Goal: Task Accomplishment & Management: Complete application form

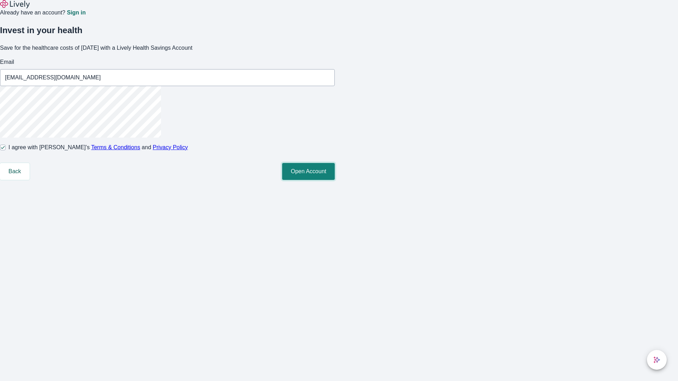
click at [335, 180] on button "Open Account" at bounding box center [308, 171] width 53 height 17
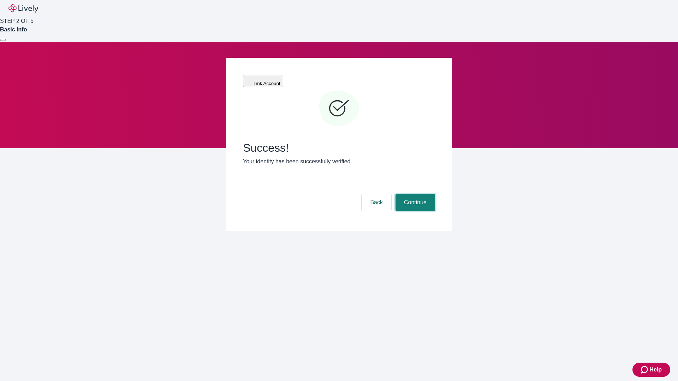
click at [414, 194] on button "Continue" at bounding box center [415, 202] width 40 height 17
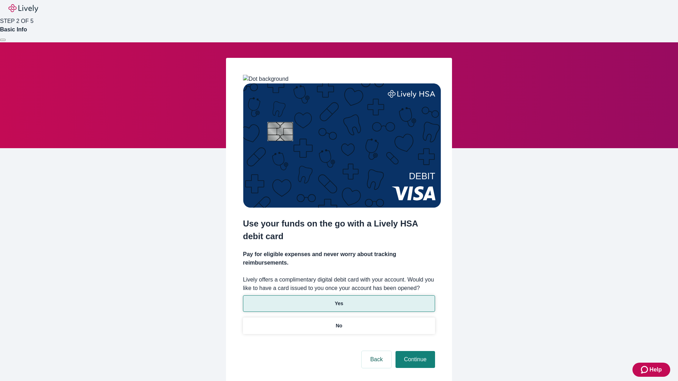
click at [339, 300] on p "Yes" at bounding box center [339, 303] width 8 height 7
click at [414, 351] on button "Continue" at bounding box center [415, 359] width 40 height 17
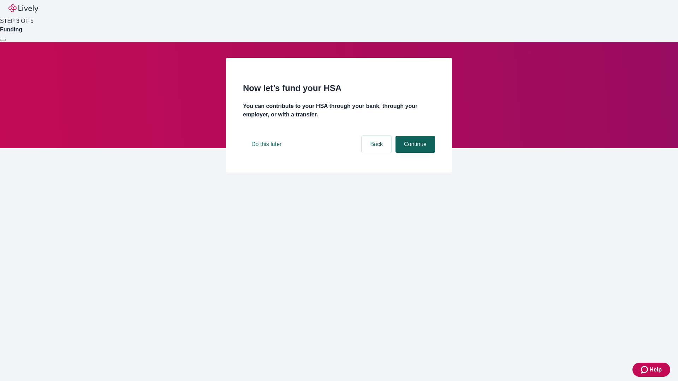
click at [414, 153] on button "Continue" at bounding box center [415, 144] width 40 height 17
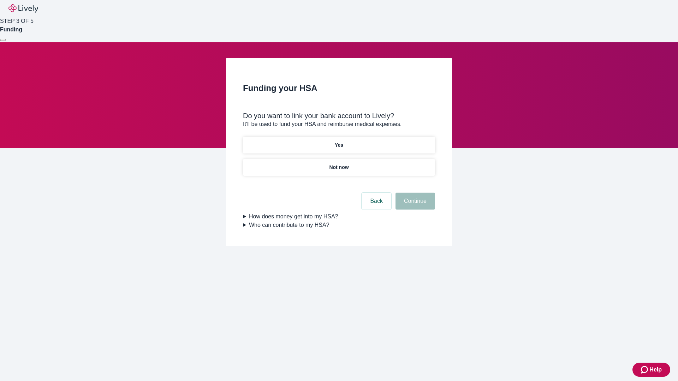
click at [339, 142] on p "Yes" at bounding box center [339, 145] width 8 height 7
click at [414, 193] on button "Continue" at bounding box center [415, 201] width 40 height 17
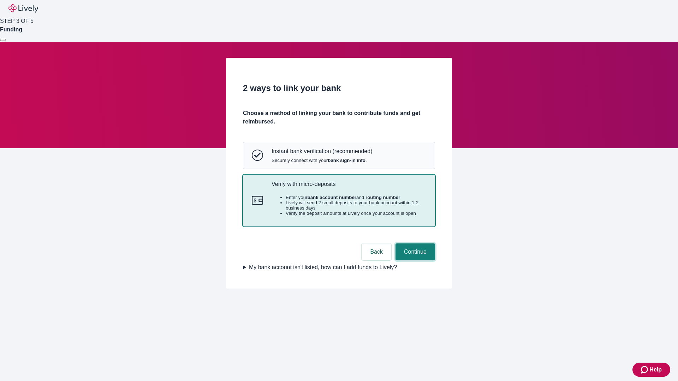
click at [414, 261] on button "Continue" at bounding box center [415, 252] width 40 height 17
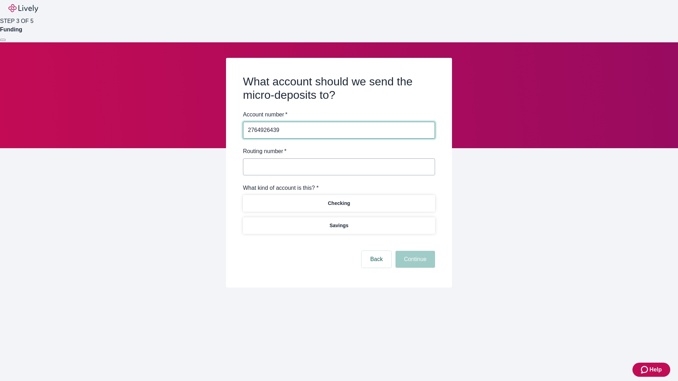
type input "2764926439"
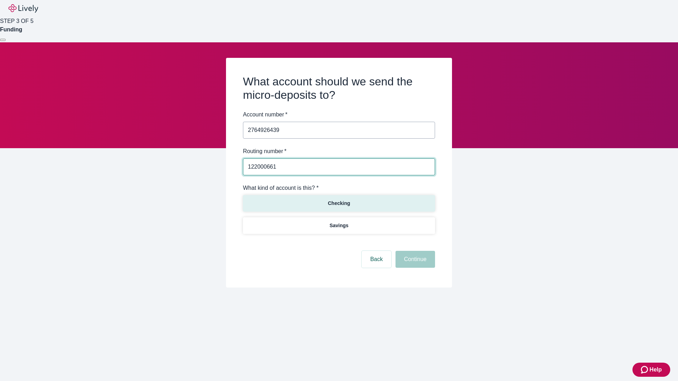
type input "122000661"
click at [339, 203] on p "Checking" at bounding box center [339, 203] width 22 height 7
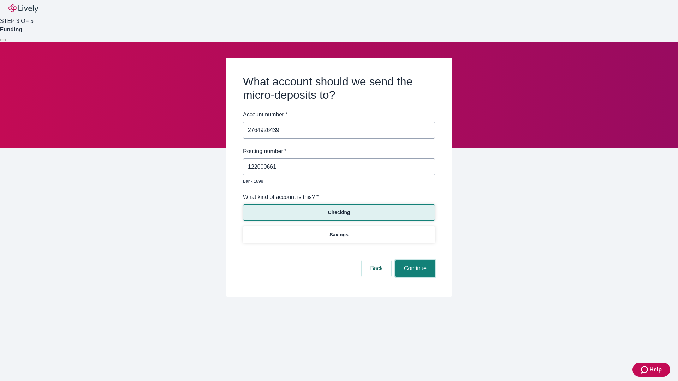
click at [414, 261] on button "Continue" at bounding box center [415, 268] width 40 height 17
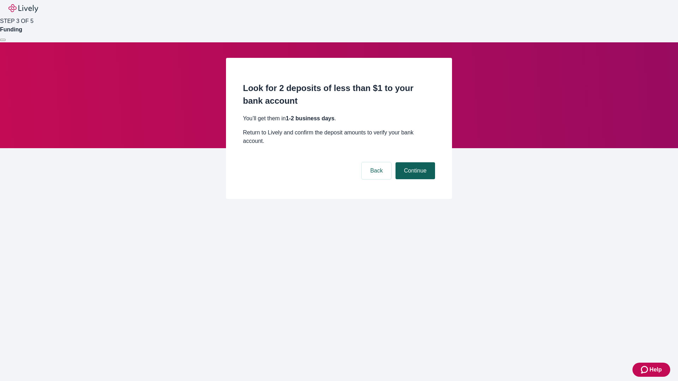
click at [414, 162] on button "Continue" at bounding box center [415, 170] width 40 height 17
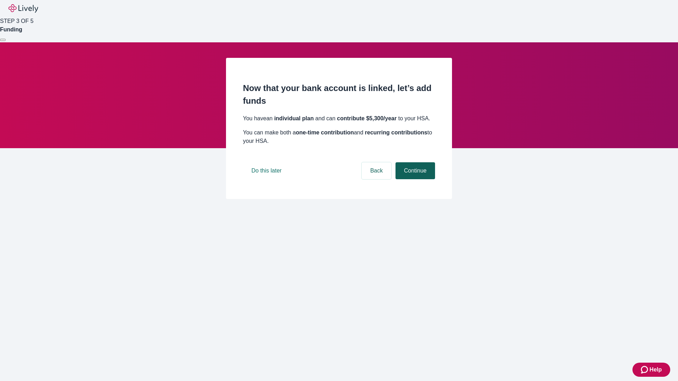
click at [414, 179] on button "Continue" at bounding box center [415, 170] width 40 height 17
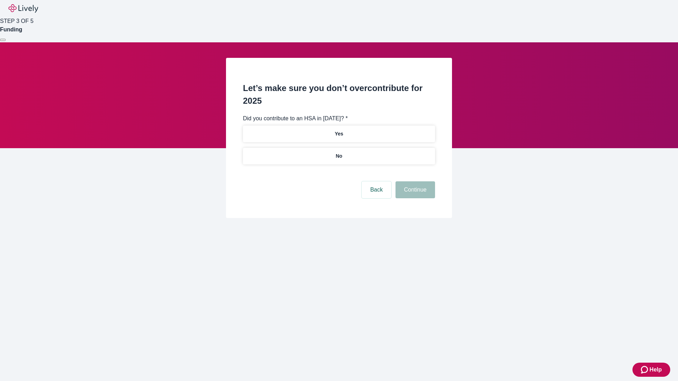
click at [339, 153] on p "No" at bounding box center [339, 156] width 7 height 7
click at [414, 181] on button "Continue" at bounding box center [415, 189] width 40 height 17
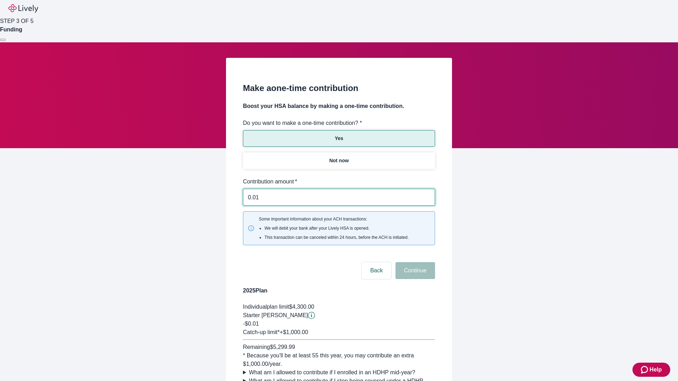
type input "0.01"
click at [414, 262] on button "Continue" at bounding box center [415, 270] width 40 height 17
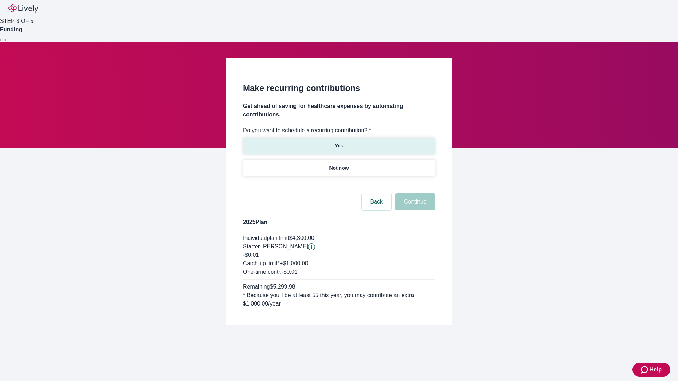
click at [339, 142] on p "Yes" at bounding box center [339, 145] width 8 height 7
click at [339, 185] on body "Help STEP 3 OF 5 Funding Make recurring contributions Get ahead of saving for h…" at bounding box center [339, 179] width 678 height 359
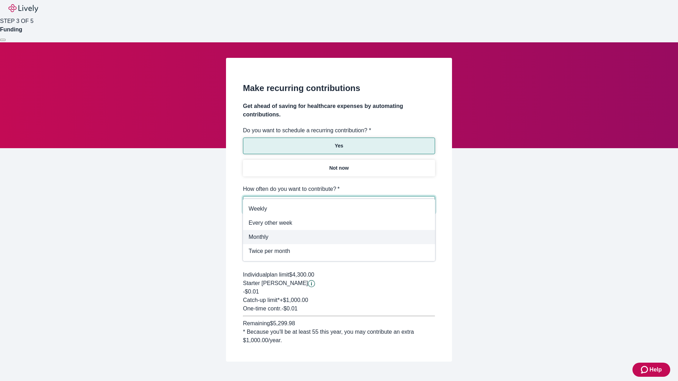
click at [339, 237] on span "Monthly" at bounding box center [339, 237] width 181 height 8
type input "Monthly"
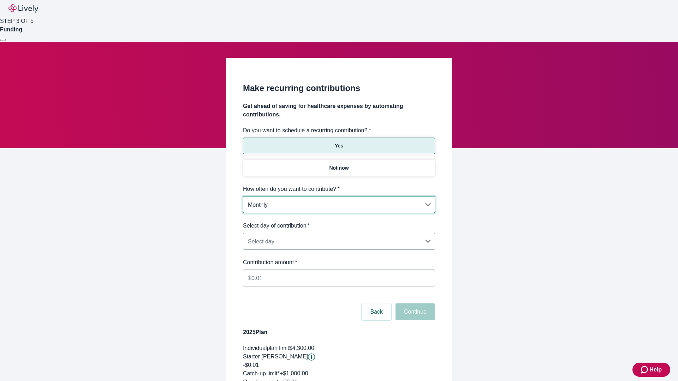
click at [339, 222] on body "Help STEP 3 OF 5 Funding Make recurring contributions Get ahead of saving for h…" at bounding box center [339, 234] width 678 height 469
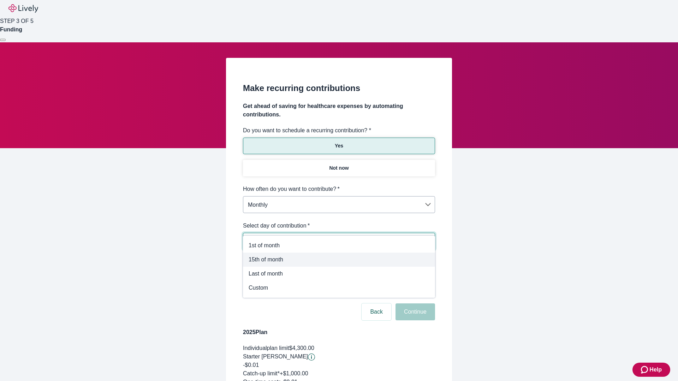
click at [339, 260] on span "15th of month" at bounding box center [339, 260] width 181 height 8
type input "Monthly15th"
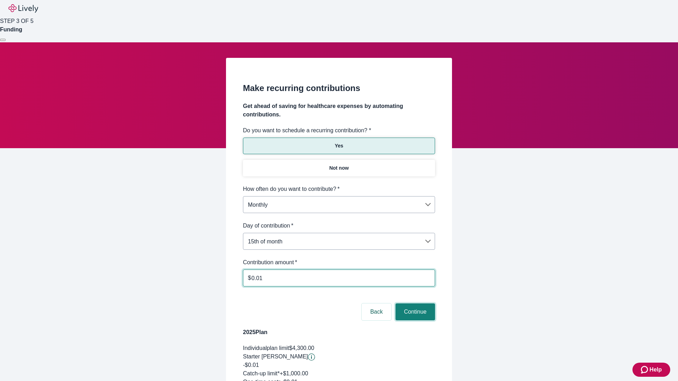
click at [414, 304] on button "Continue" at bounding box center [415, 312] width 40 height 17
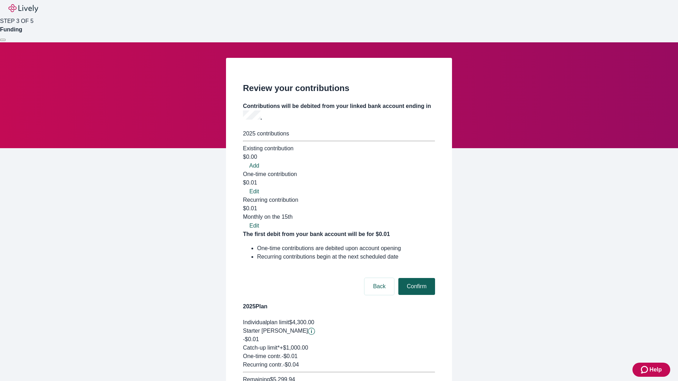
click at [416, 278] on button "Confirm" at bounding box center [416, 286] width 37 height 17
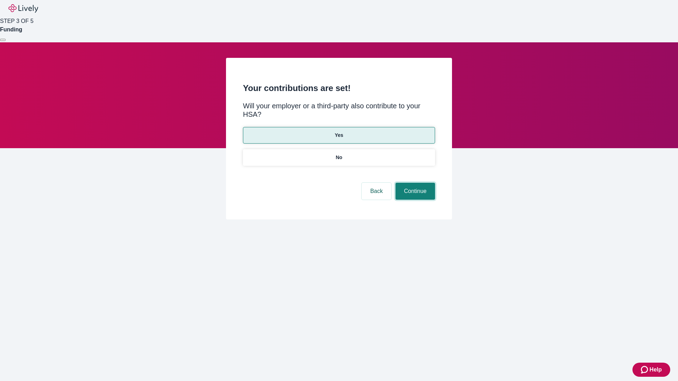
click at [414, 183] on button "Continue" at bounding box center [415, 191] width 40 height 17
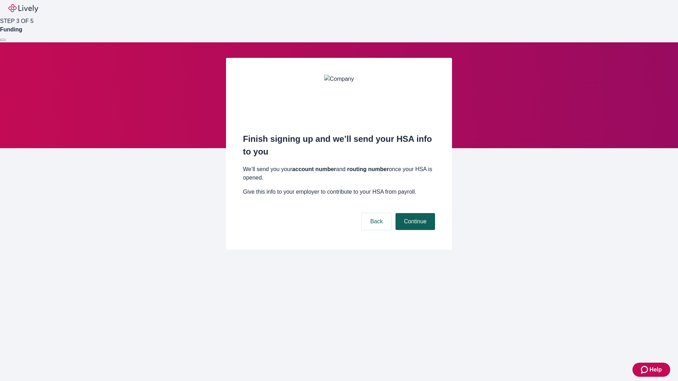
click at [414, 213] on button "Continue" at bounding box center [415, 221] width 40 height 17
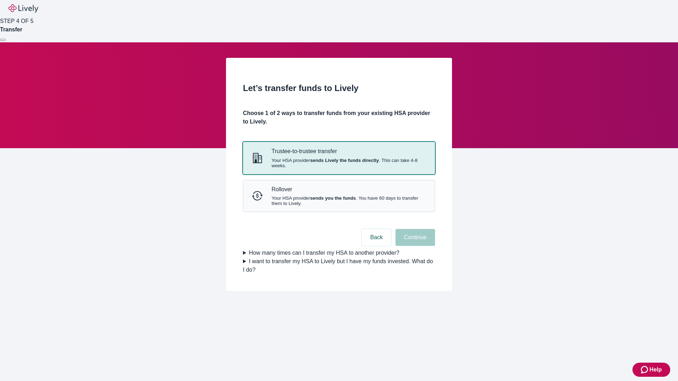
click at [339, 163] on strong "sends Lively the funds directly" at bounding box center [344, 160] width 69 height 5
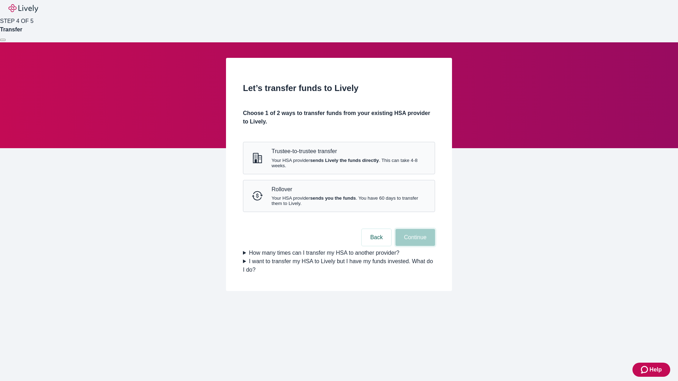
click at [414, 246] on button "Continue" at bounding box center [415, 237] width 40 height 17
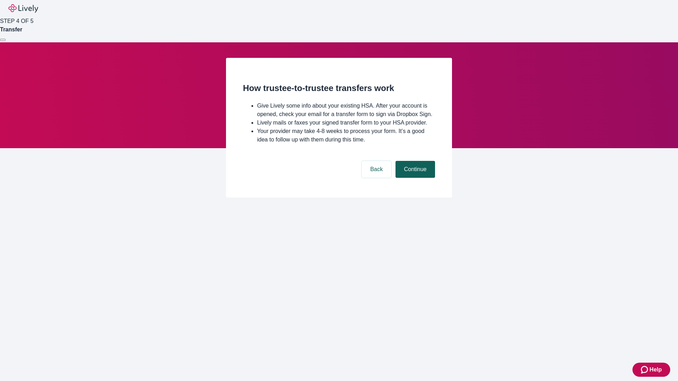
click at [414, 178] on button "Continue" at bounding box center [415, 169] width 40 height 17
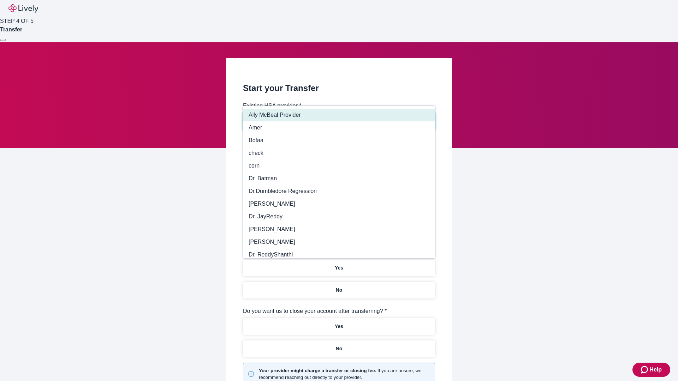
type input "Other"
type input "Health Equity"
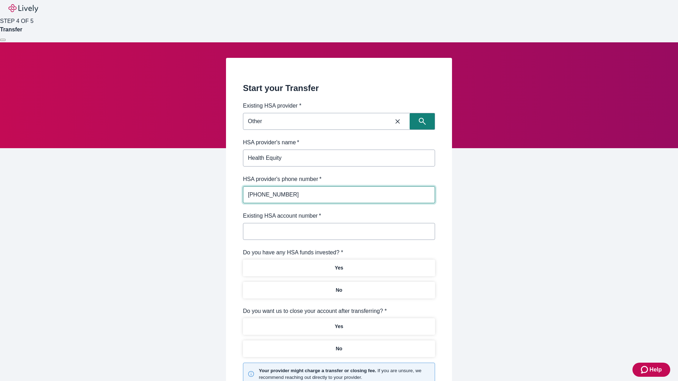
type input "[PHONE_NUMBER]"
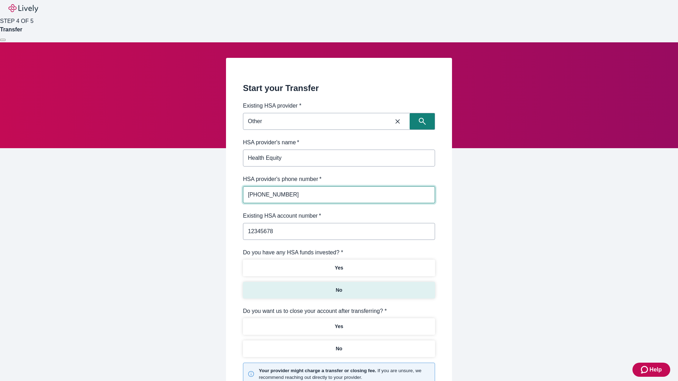
type input "12345678"
click at [339, 287] on p "No" at bounding box center [339, 290] width 7 height 7
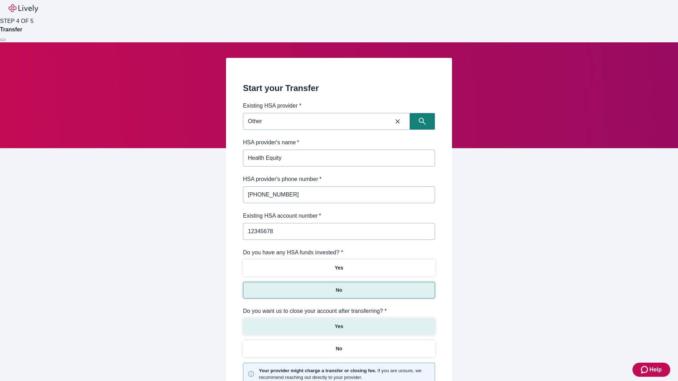
click at [339, 323] on p "Yes" at bounding box center [339, 326] width 8 height 7
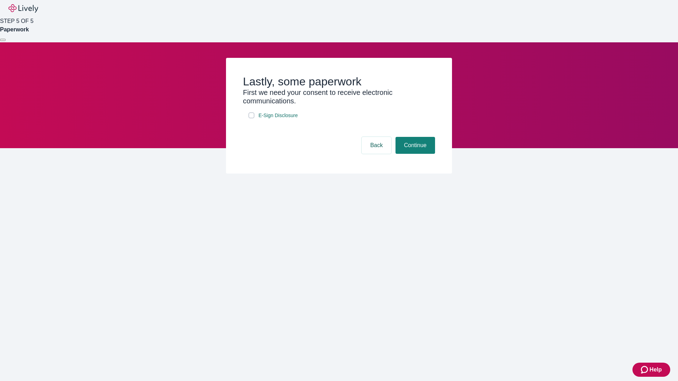
click at [251, 118] on input "E-Sign Disclosure" at bounding box center [252, 116] width 6 height 6
checkbox input "true"
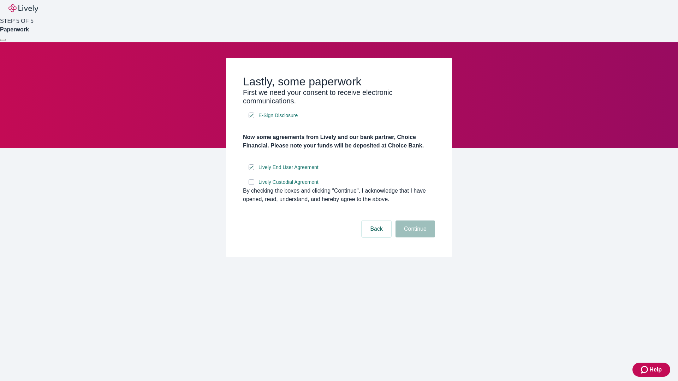
click at [251, 185] on input "Lively Custodial Agreement" at bounding box center [252, 182] width 6 height 6
checkbox input "true"
click at [414, 238] on button "Continue" at bounding box center [415, 229] width 40 height 17
